Goal: Task Accomplishment & Management: Manage account settings

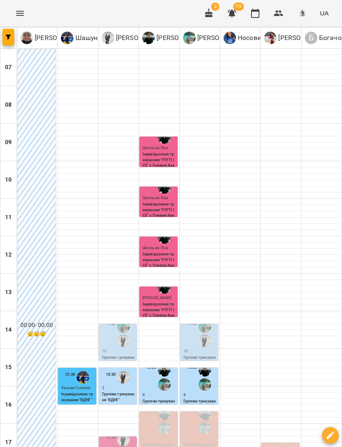
scroll to position [115, 0]
click at [185, 319] on div "14:20" at bounding box center [199, 334] width 33 height 30
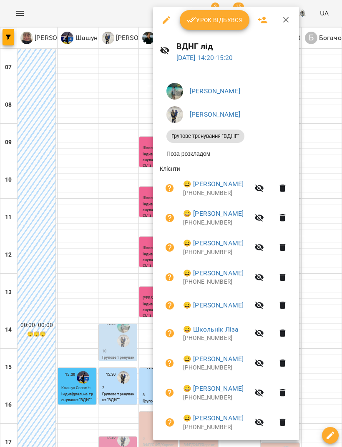
click at [228, 19] on span "Урок відбувся" at bounding box center [214, 20] width 57 height 10
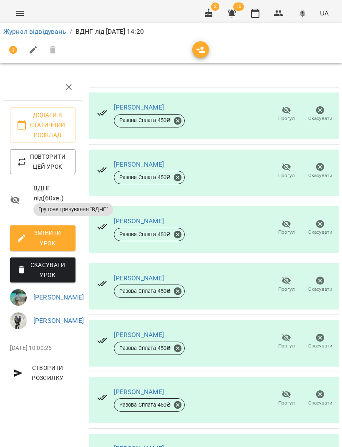
click at [260, 14] on icon "button" at bounding box center [255, 13] width 10 height 10
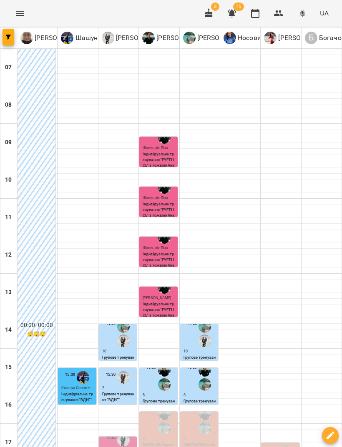
scroll to position [181, 0]
click at [112, 447] on p "[PERSON_NAME]" at bounding box center [118, 452] width 33 height 6
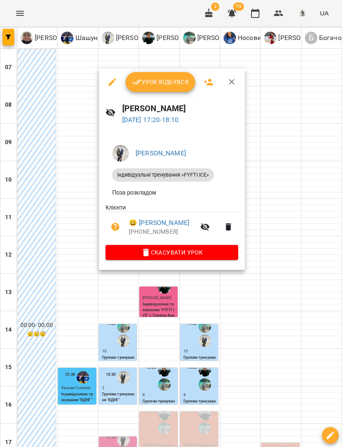
click at [168, 87] on span "Урок відбувся" at bounding box center [160, 82] width 57 height 10
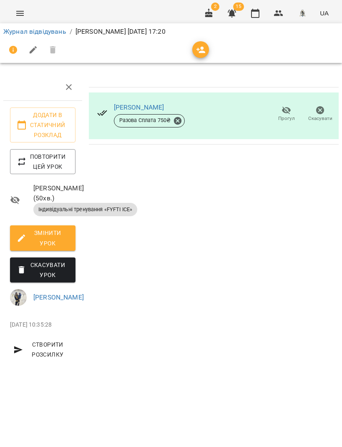
click at [256, 10] on icon "button" at bounding box center [255, 13] width 8 height 9
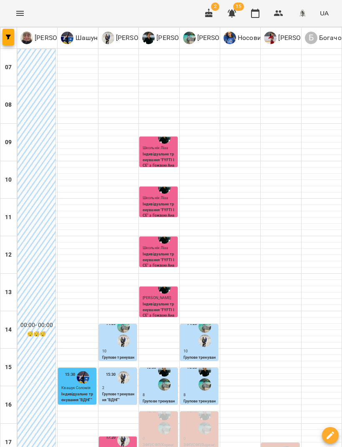
scroll to position [207, 0]
click at [286, 446] on img "Наумко Софія" at bounding box center [286, 452] width 13 height 13
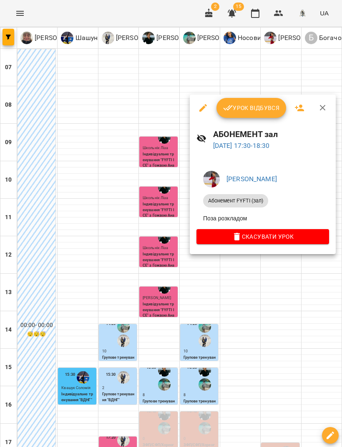
click at [301, 109] on icon "button" at bounding box center [299, 108] width 10 height 10
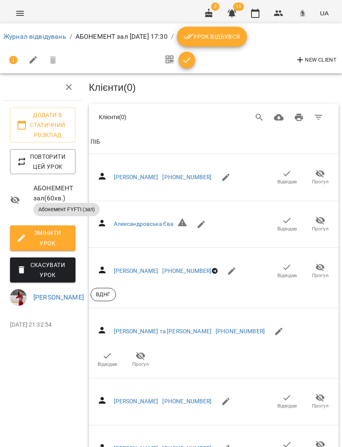
click at [289, 172] on icon "button" at bounding box center [287, 174] width 10 height 10
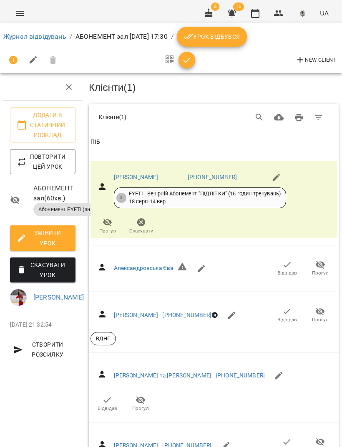
click at [323, 117] on icon "Фільтр" at bounding box center [318, 118] width 10 height 10
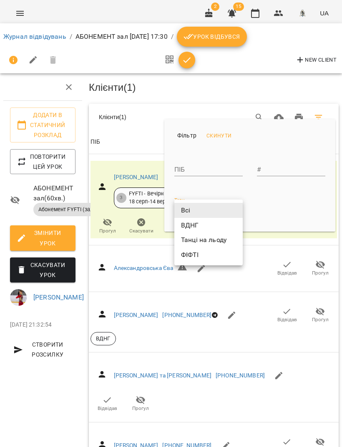
click at [204, 252] on li "ФІФТІ" at bounding box center [208, 255] width 68 height 15
type input "*****"
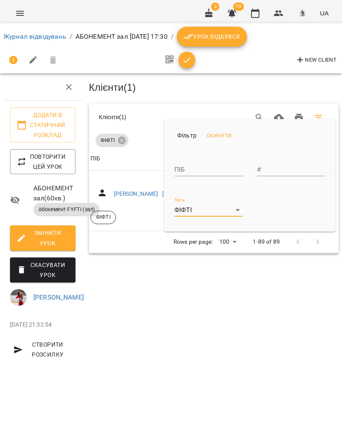
click at [178, 290] on div at bounding box center [171, 223] width 342 height 447
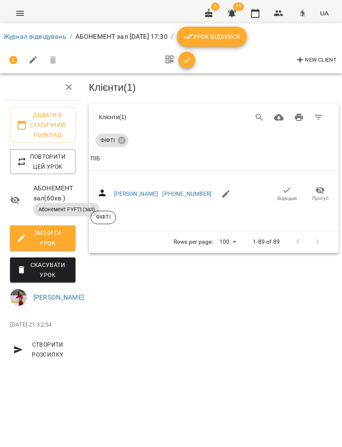
click at [285, 195] on span "Відвідав" at bounding box center [287, 198] width 20 height 7
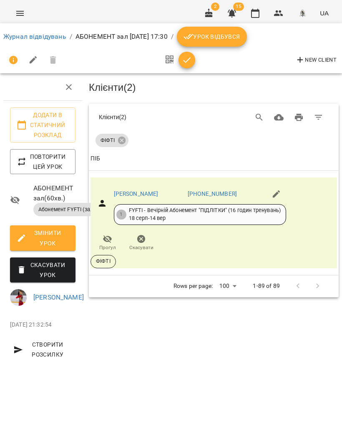
click at [258, 8] on icon "button" at bounding box center [255, 13] width 10 height 10
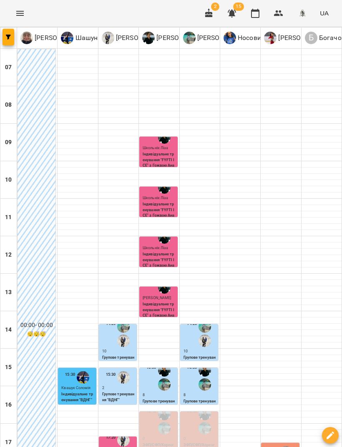
scroll to position [210, 0]
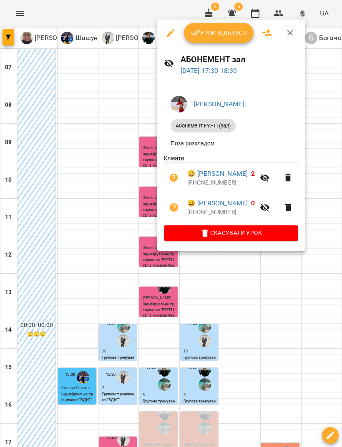
click at [270, 30] on icon "button" at bounding box center [267, 33] width 10 height 10
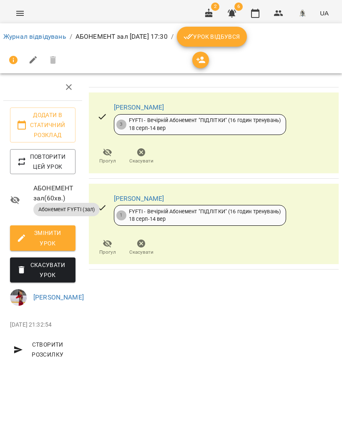
click at [208, 60] on span "button" at bounding box center [200, 60] width 17 height 10
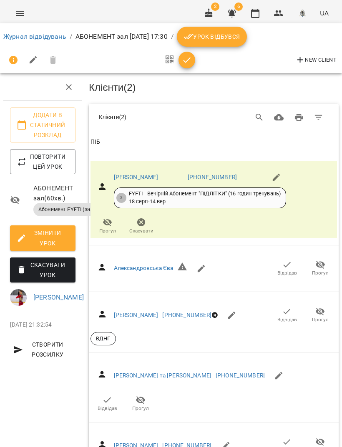
click at [263, 113] on icon "Search" at bounding box center [259, 118] width 10 height 10
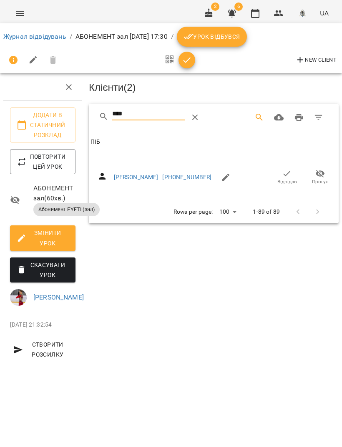
click at [288, 179] on span "Відвідав" at bounding box center [287, 181] width 20 height 7
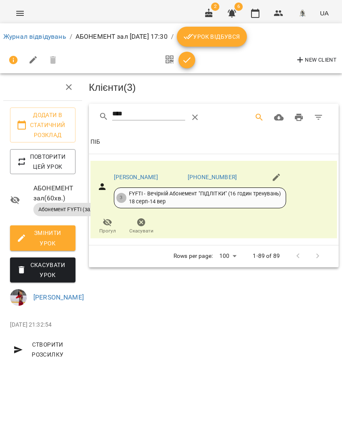
click at [172, 113] on input "****" at bounding box center [148, 114] width 73 height 13
type input "*"
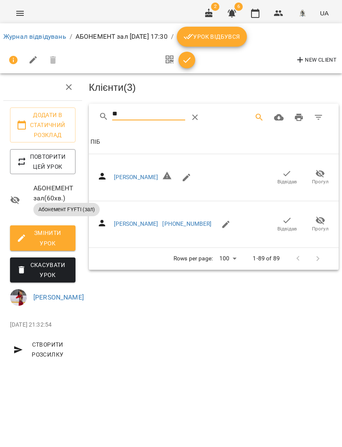
click at [277, 233] on span "Відвідав" at bounding box center [287, 229] width 20 height 7
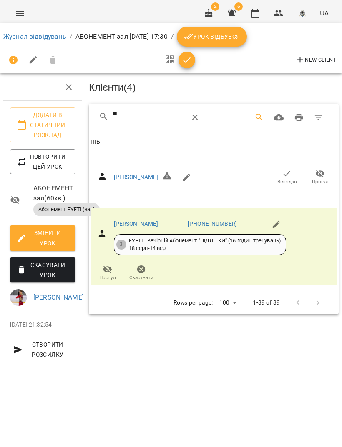
click at [142, 111] on input "**" at bounding box center [148, 114] width 73 height 13
type input "*"
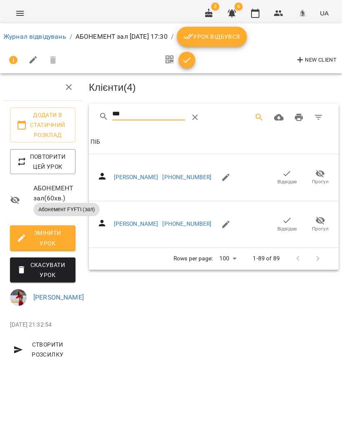
click at [290, 175] on icon "button" at bounding box center [287, 174] width 10 height 10
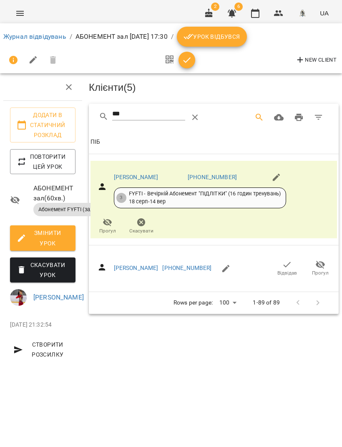
click at [150, 113] on input "***" at bounding box center [148, 114] width 73 height 13
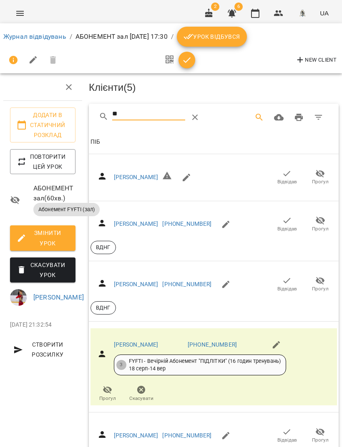
type input "*"
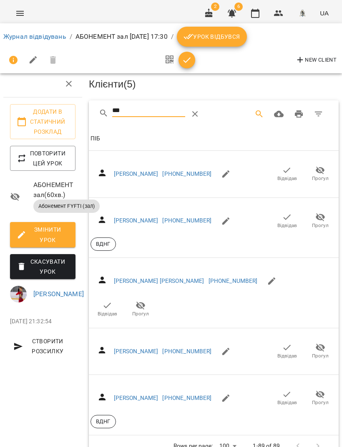
scroll to position [52, 0]
type input "***"
click at [108, 311] on span "Відвідав" at bounding box center [108, 314] width 20 height 7
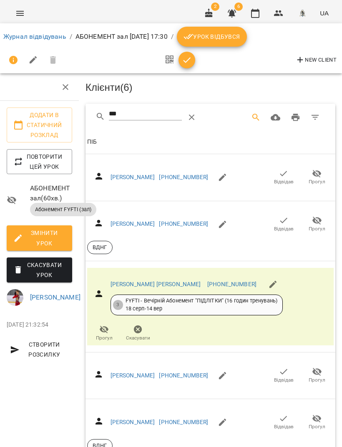
scroll to position [0, 3]
click at [263, 12] on button "button" at bounding box center [255, 13] width 20 height 20
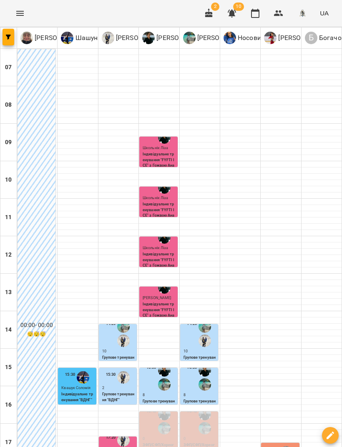
scroll to position [210, 0]
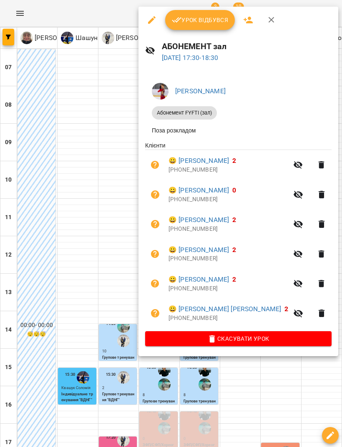
click at [204, 20] on span "Урок відбувся" at bounding box center [200, 20] width 57 height 10
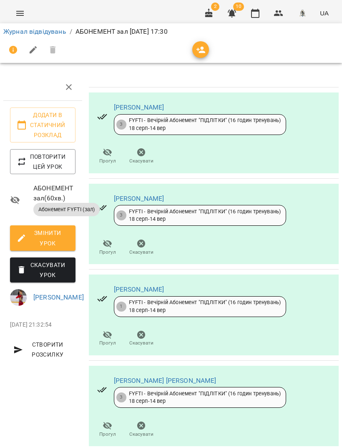
scroll to position [-5, 0]
click at [259, 14] on icon "button" at bounding box center [255, 13] width 10 height 10
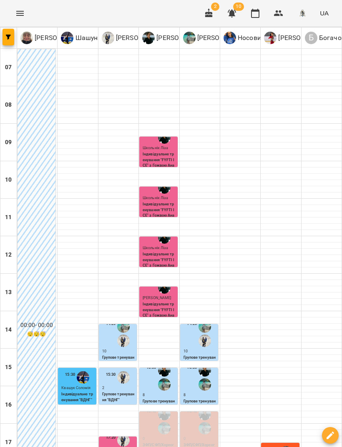
scroll to position [203, 0]
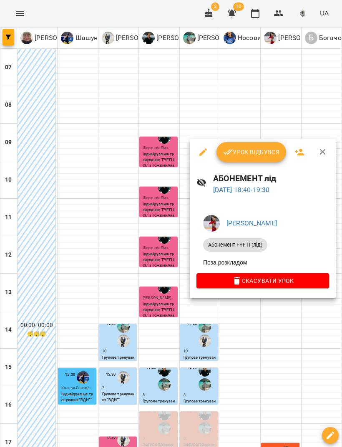
click at [304, 150] on button "button" at bounding box center [299, 152] width 20 height 20
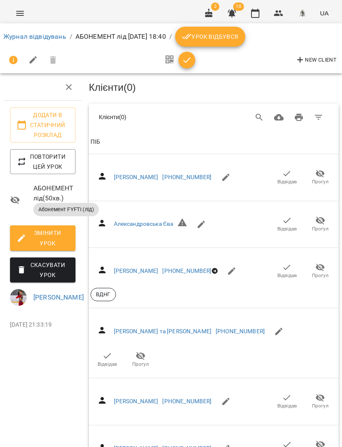
click at [169, 63] on icon "button" at bounding box center [169, 60] width 8 height 10
click at [258, 15] on icon "button" at bounding box center [255, 13] width 10 height 10
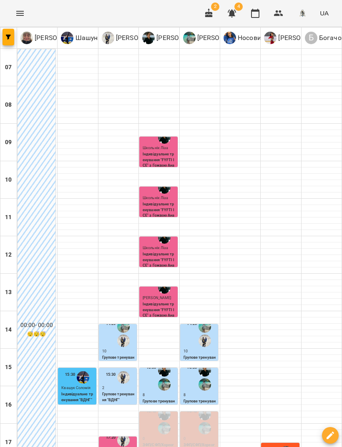
scroll to position [210, 0]
click at [280, 15] on icon "button" at bounding box center [278, 13] width 10 height 10
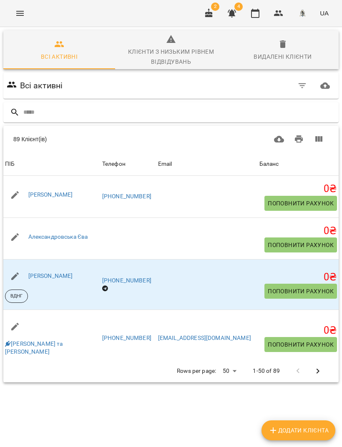
click at [306, 83] on icon "button" at bounding box center [302, 86] width 10 height 10
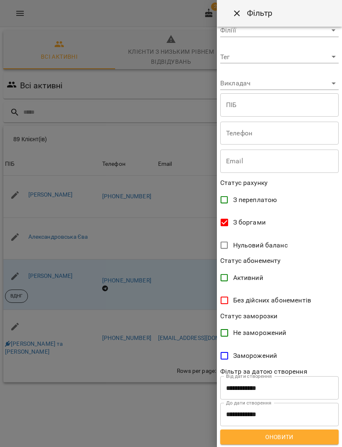
scroll to position [16, 0]
click at [299, 436] on span "Оновити" at bounding box center [279, 438] width 105 height 10
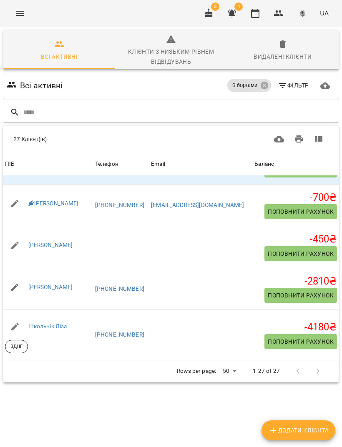
scroll to position [958, 0]
